Goal: Information Seeking & Learning: Learn about a topic

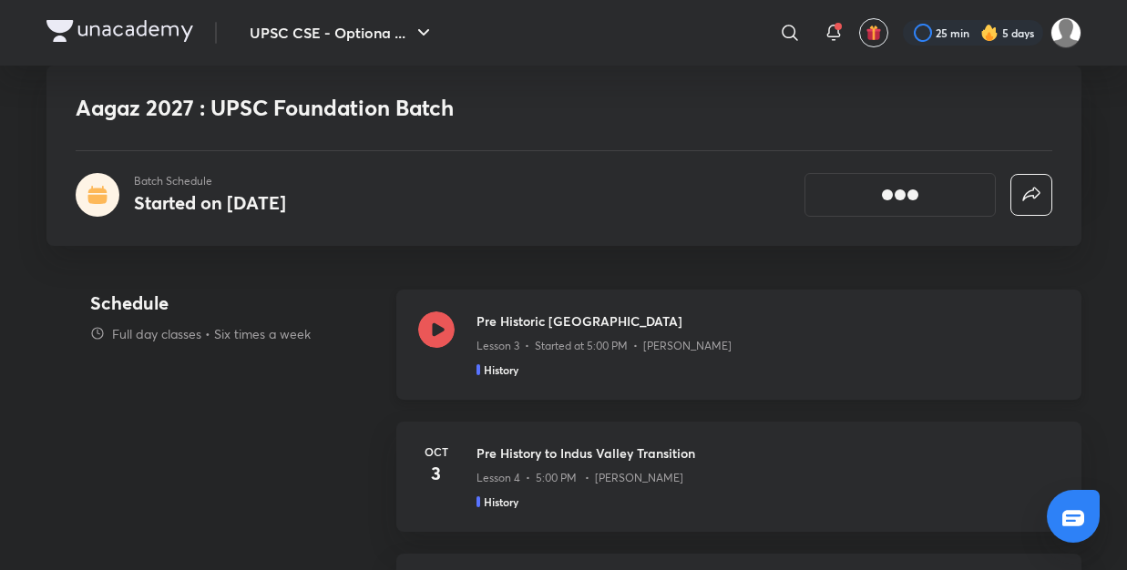
scroll to position [755, 0]
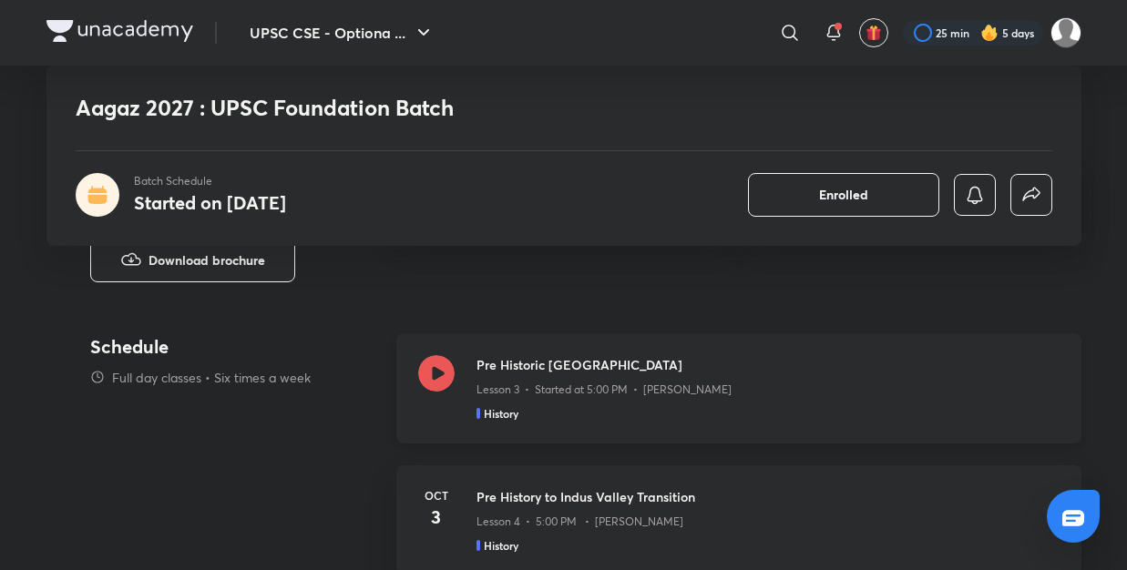
click at [442, 375] on icon at bounding box center [436, 373] width 36 height 36
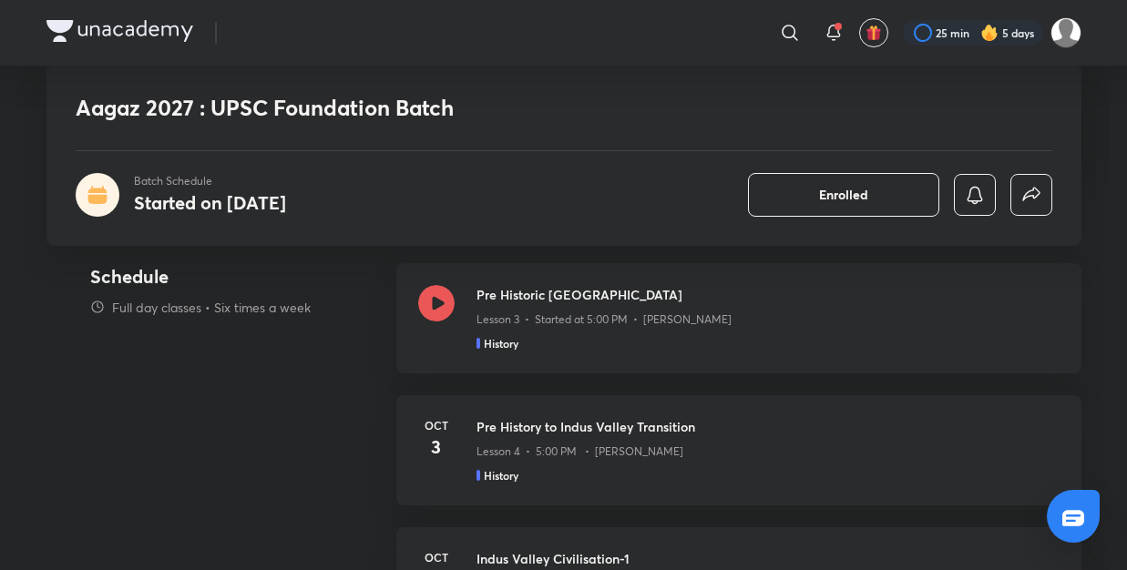
scroll to position [788, 0]
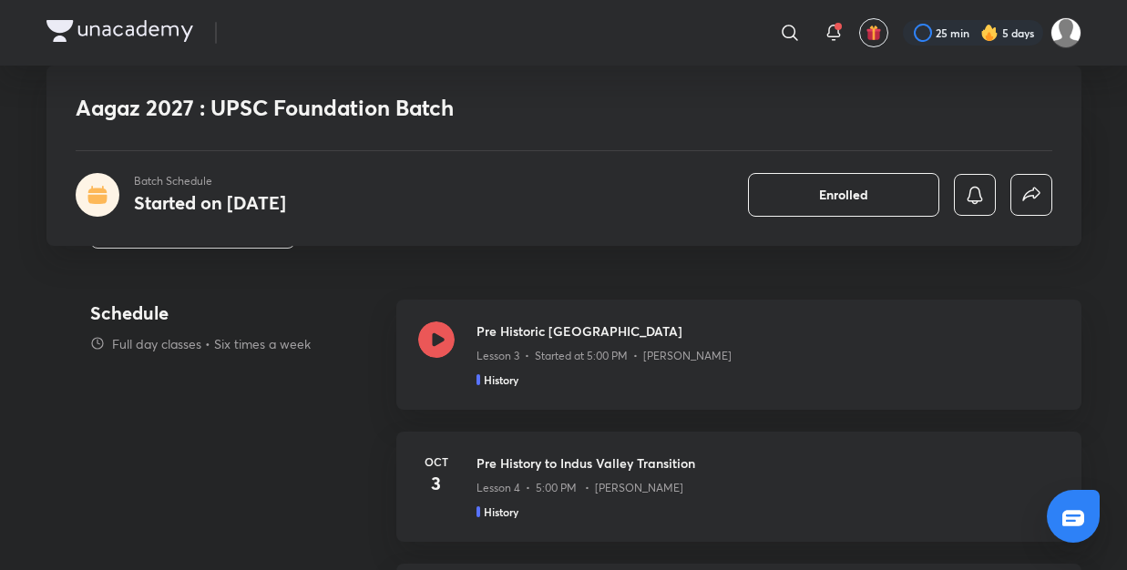
click at [438, 329] on icon at bounding box center [435, 340] width 36 height 36
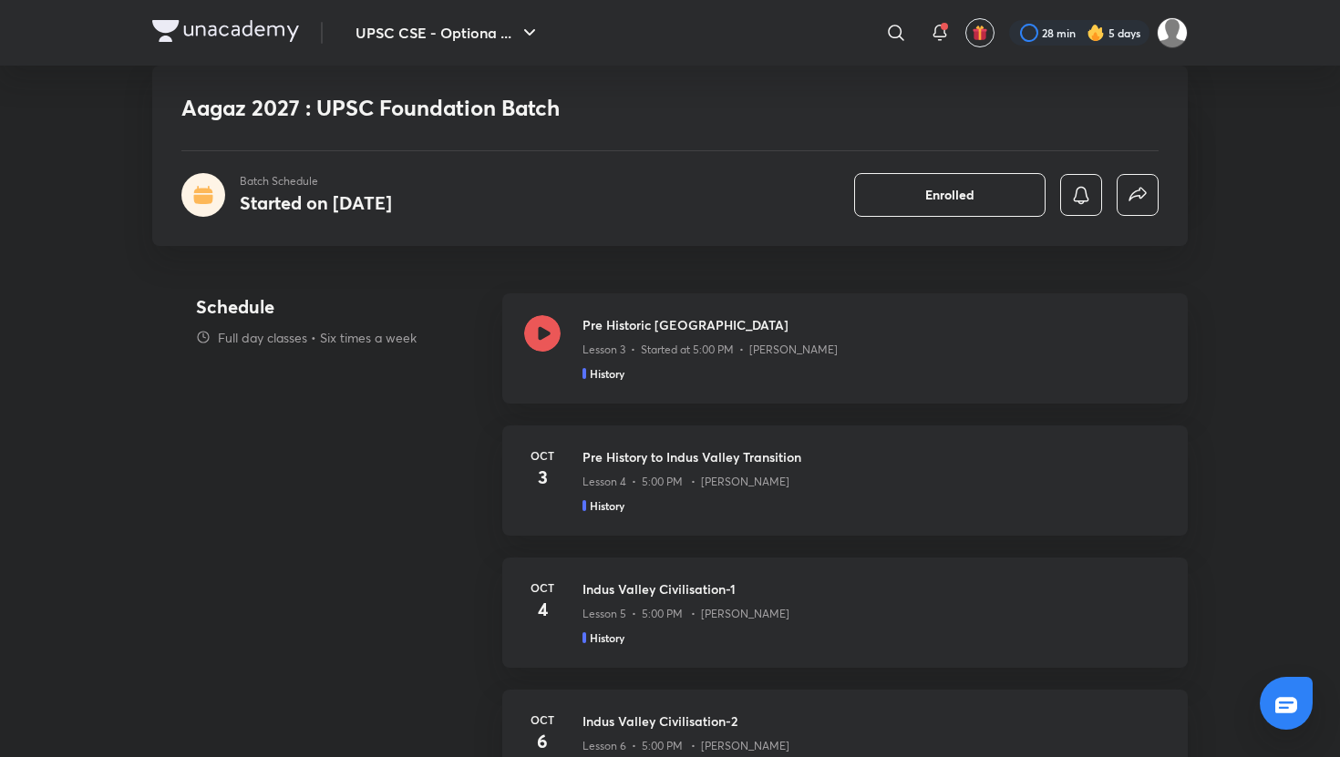
scroll to position [767, 0]
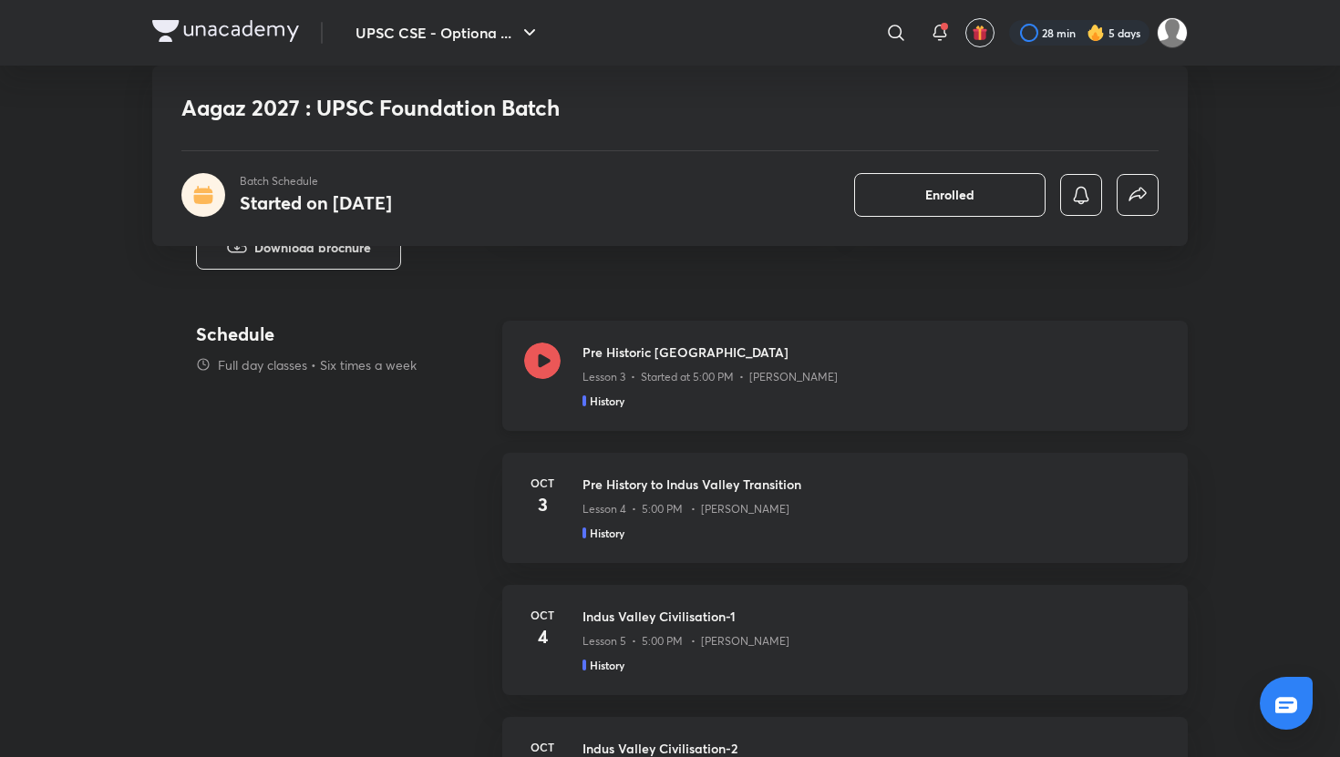
click at [542, 347] on icon at bounding box center [542, 361] width 36 height 36
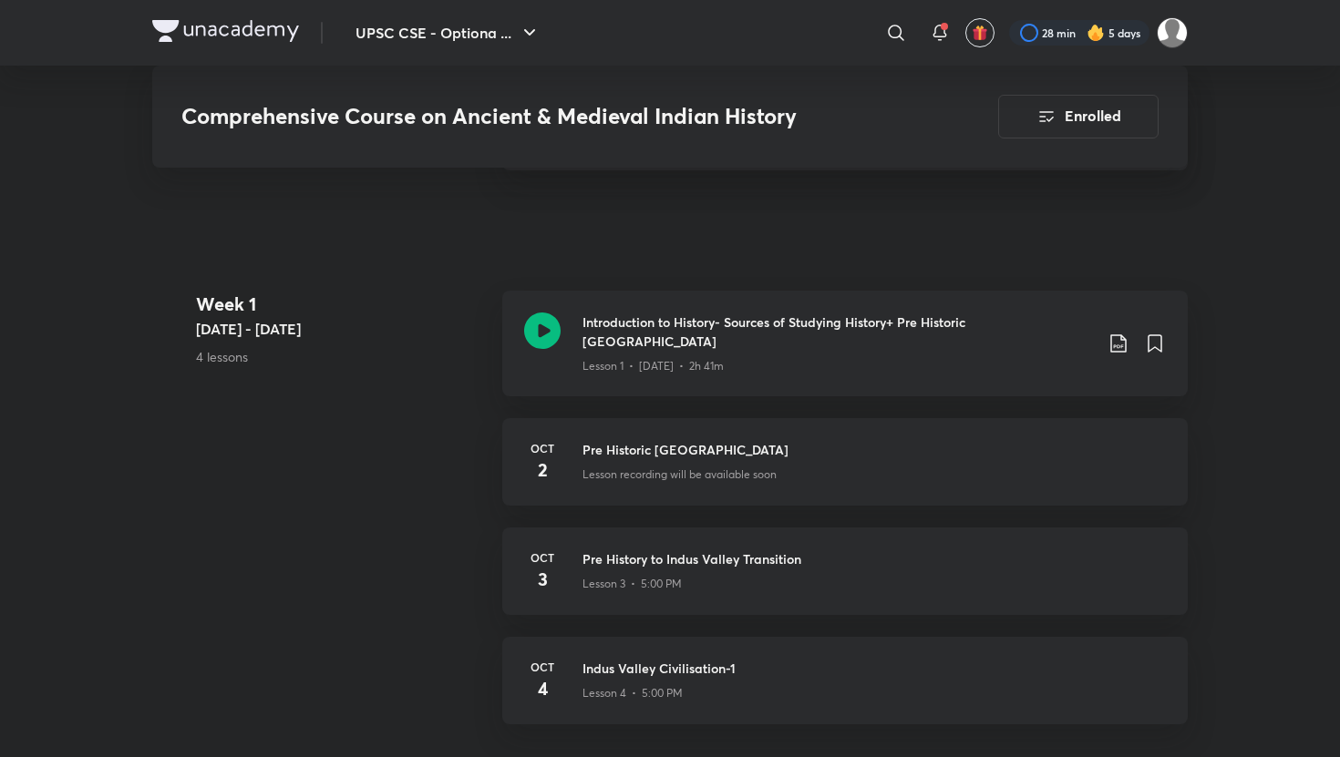
scroll to position [895, 0]
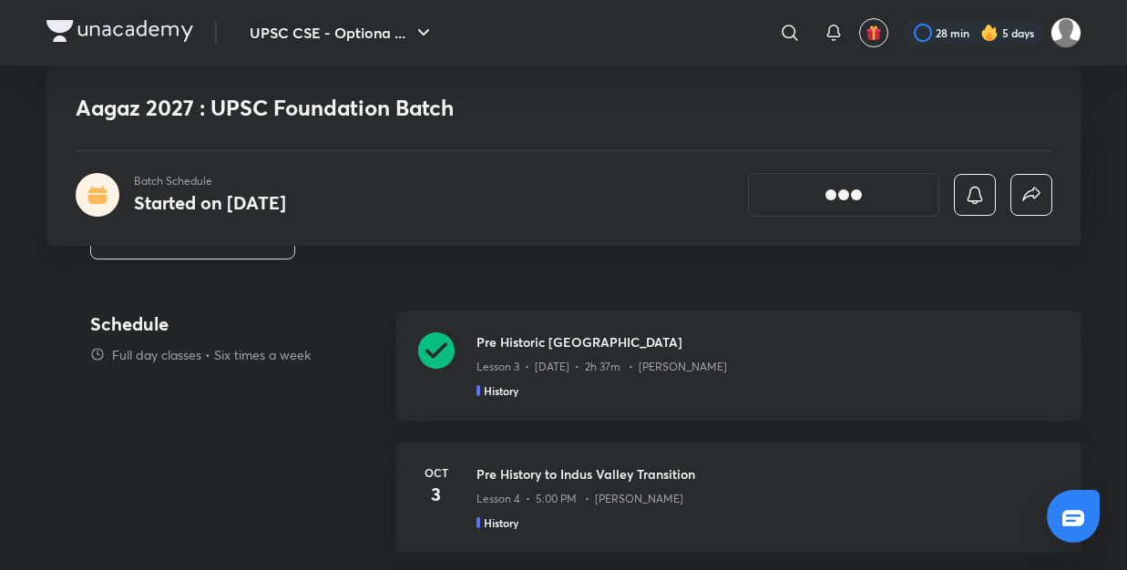
scroll to position [744, 0]
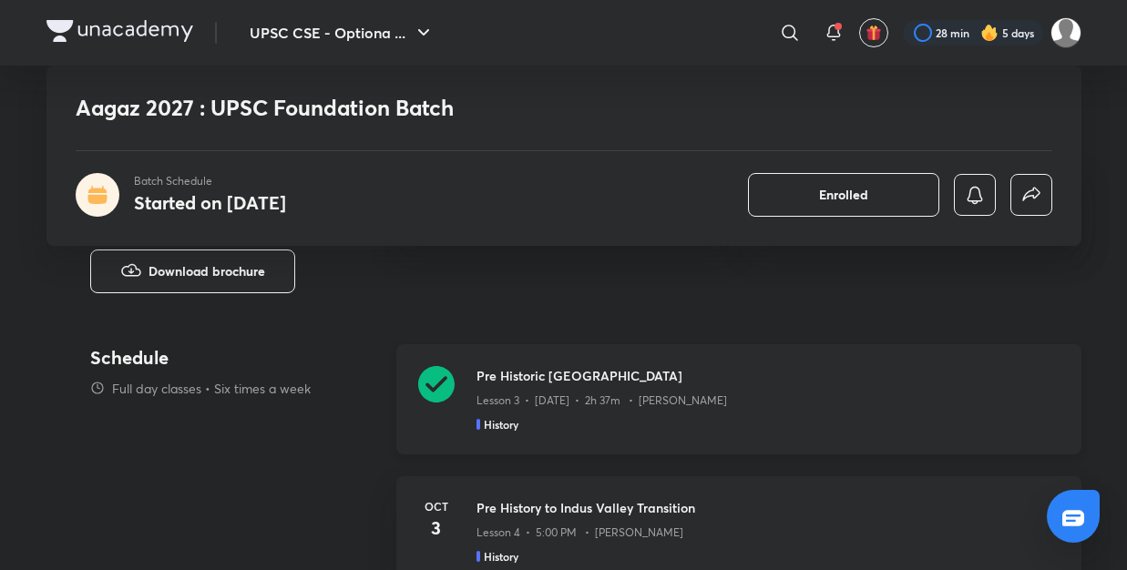
click at [435, 377] on icon at bounding box center [436, 384] width 36 height 36
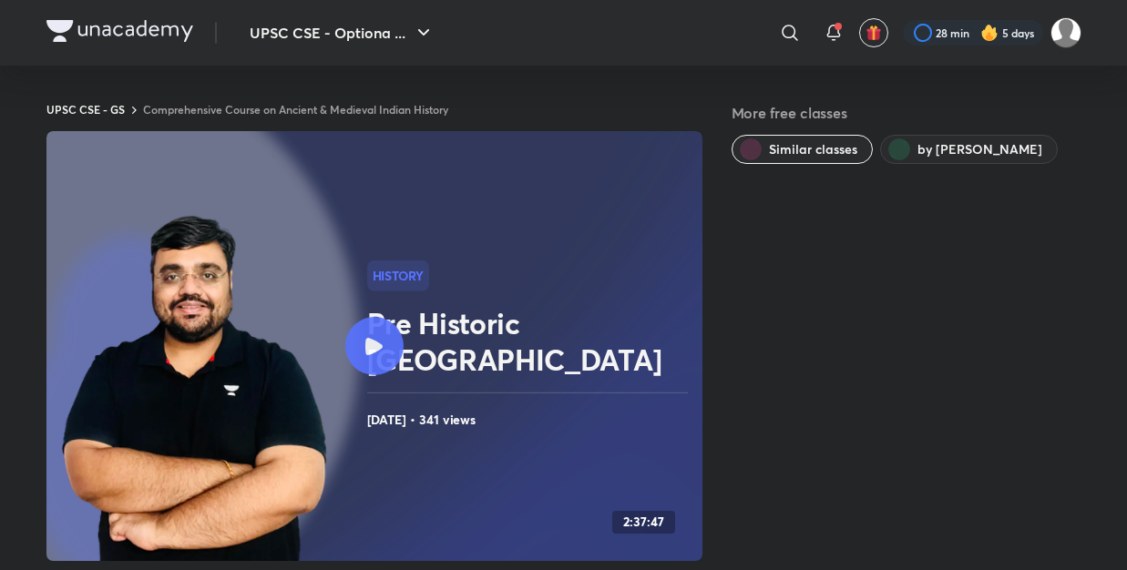
click at [367, 355] on div at bounding box center [374, 346] width 58 height 58
click at [380, 338] on icon at bounding box center [373, 346] width 17 height 17
